Goal: Task Accomplishment & Management: Use online tool/utility

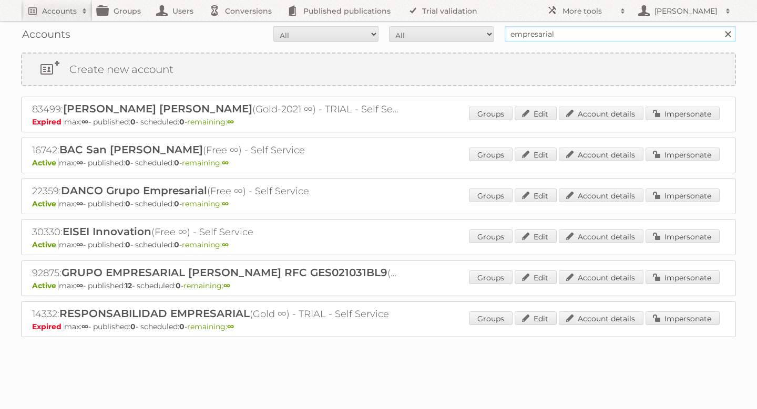
click at [540, 36] on input "empresarial" at bounding box center [619, 34] width 231 height 16
type input "coolbox"
click at [719, 26] on input "Search" at bounding box center [727, 34] width 16 height 16
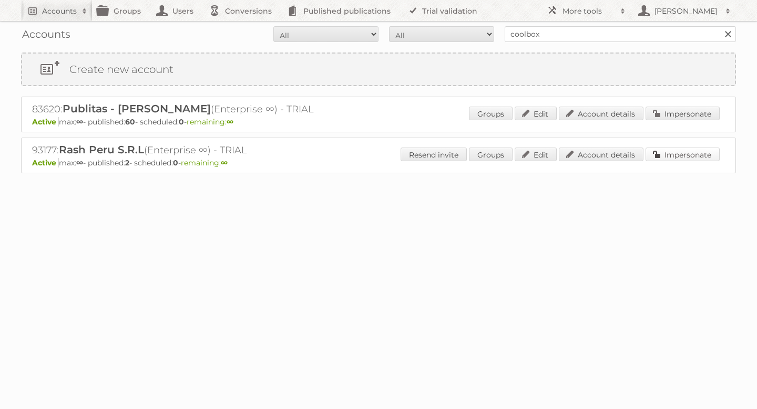
click at [682, 158] on link "Impersonate" at bounding box center [682, 155] width 74 height 14
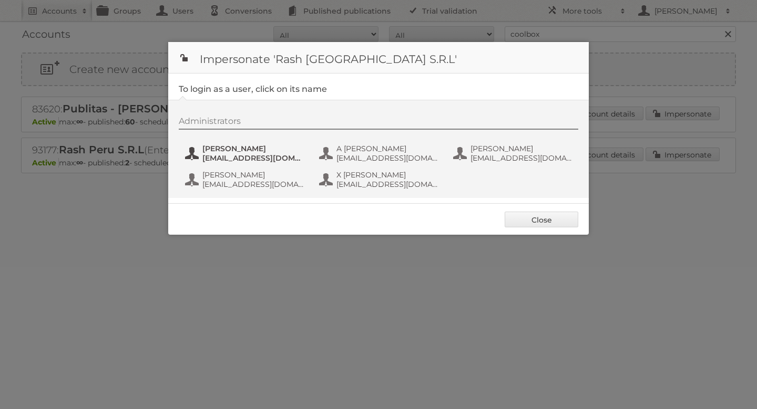
click at [246, 163] on button "Alex Abad Pelaez aabad@rashperu.com" at bounding box center [245, 153] width 123 height 21
